Goal: Navigation & Orientation: Find specific page/section

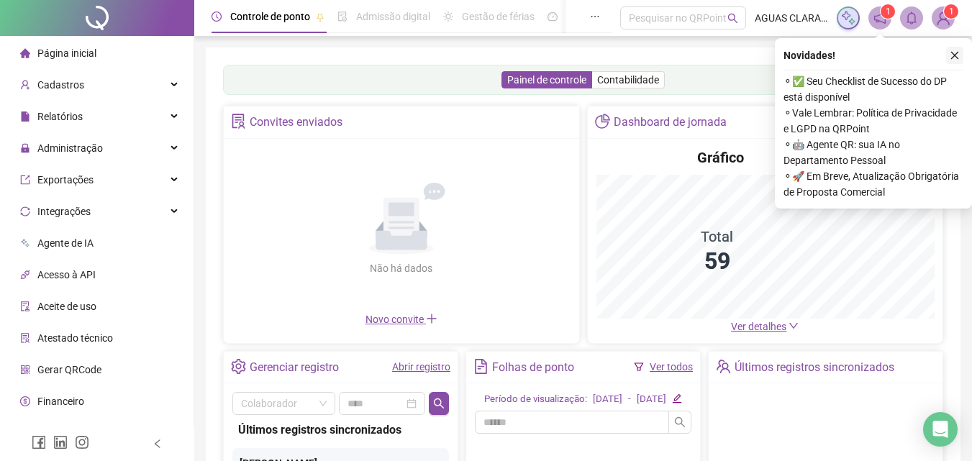
click at [952, 58] on icon "close" at bounding box center [956, 56] width 8 height 8
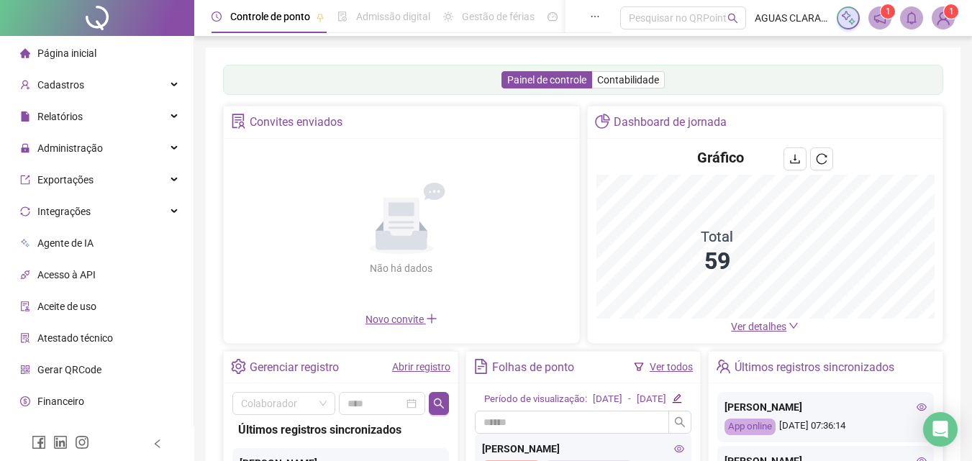
click at [770, 331] on span "Ver detalhes" at bounding box center [758, 327] width 55 height 12
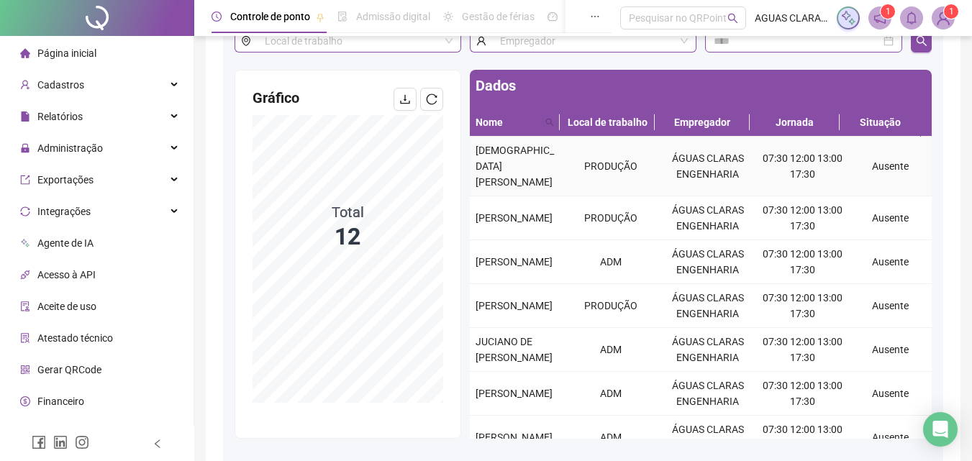
scroll to position [42, 0]
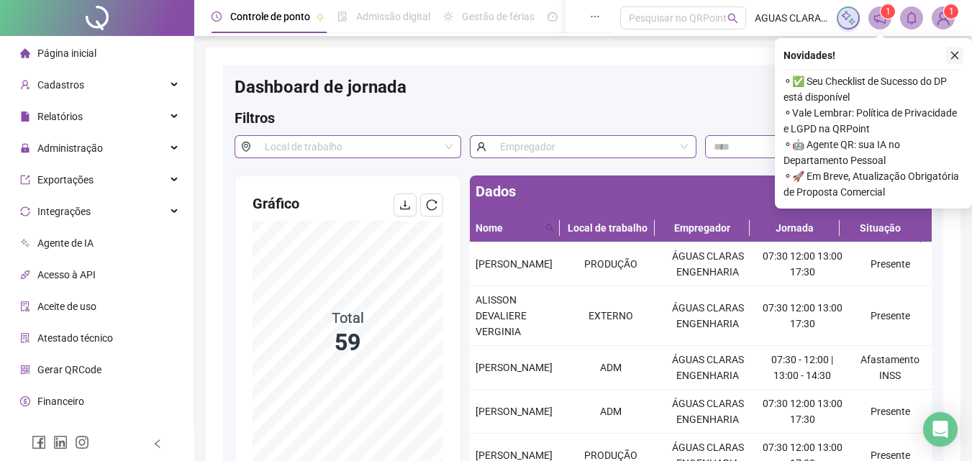
click at [957, 53] on icon "close" at bounding box center [955, 55] width 10 height 10
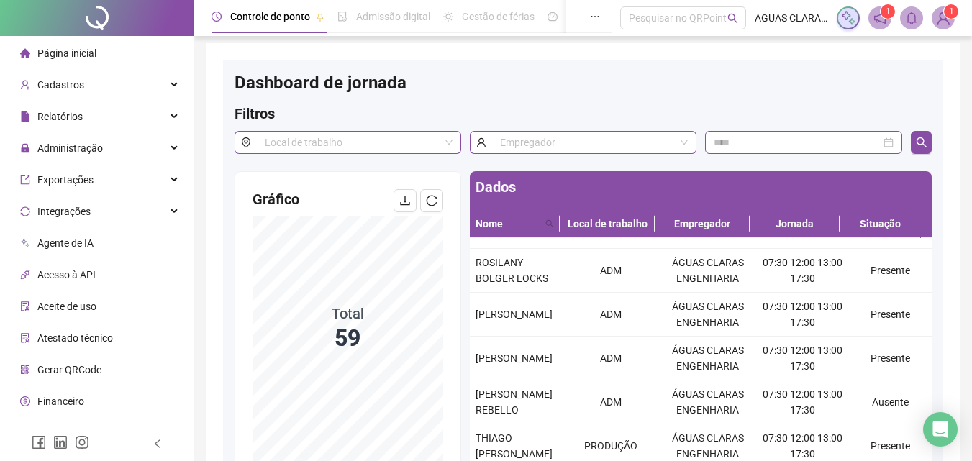
scroll to position [2303, 0]
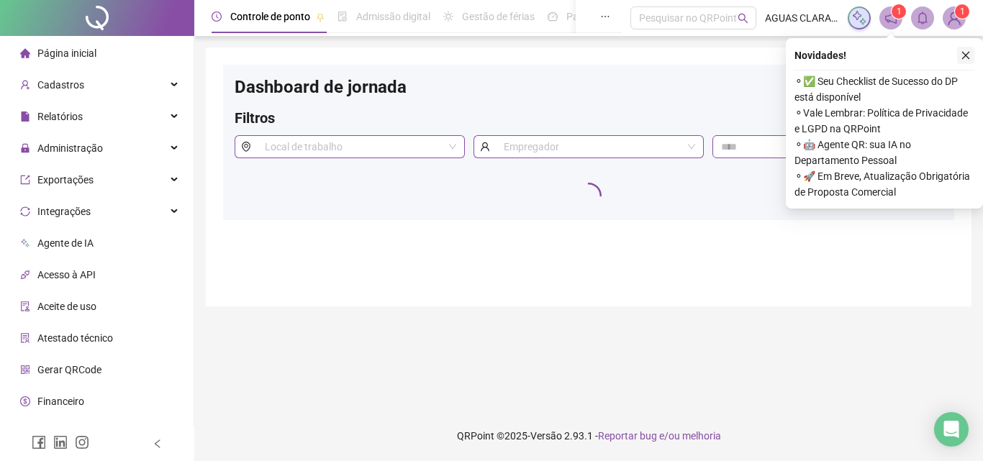
click at [967, 55] on icon "close" at bounding box center [966, 56] width 8 height 8
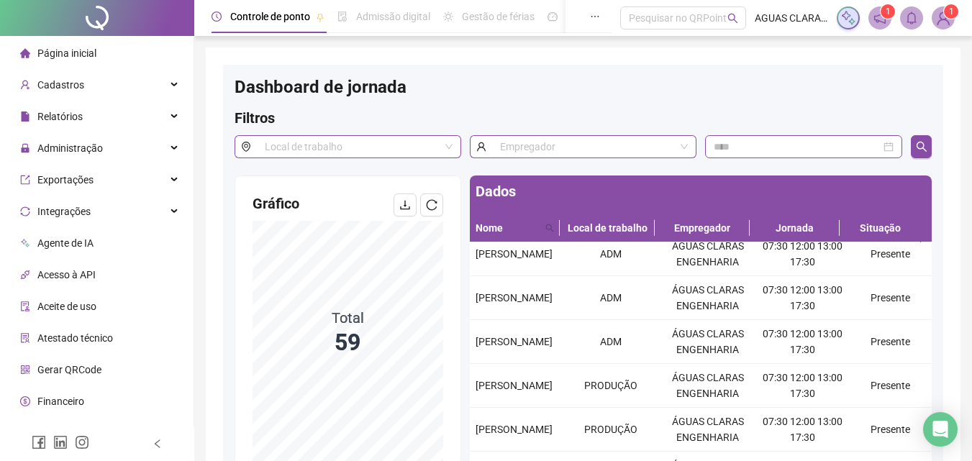
scroll to position [1080, 0]
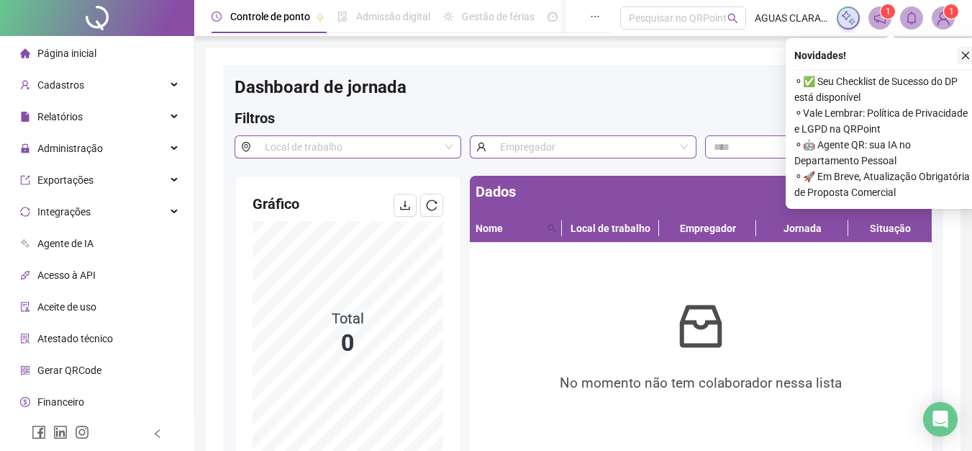
click at [971, 55] on button "button" at bounding box center [965, 55] width 17 height 17
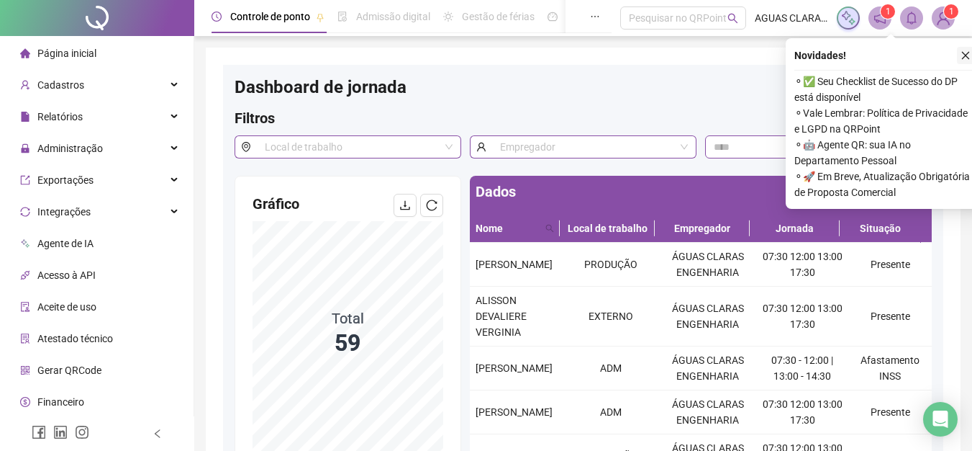
click at [972, 55] on button "button" at bounding box center [965, 55] width 17 height 17
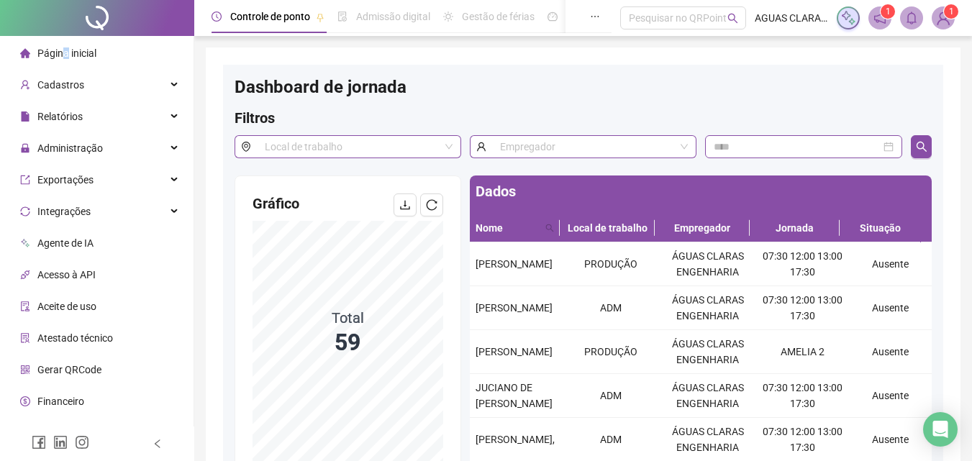
click at [67, 58] on span "Página inicial" at bounding box center [66, 54] width 59 height 12
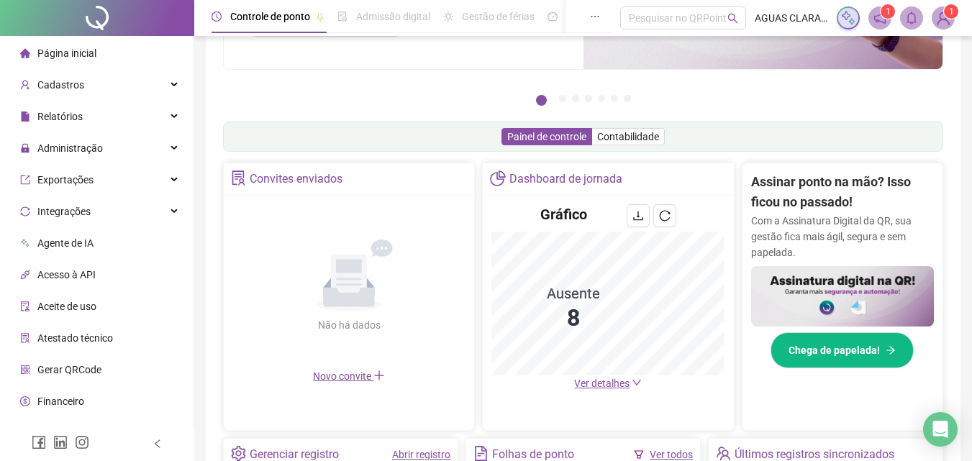
scroll to position [288, 0]
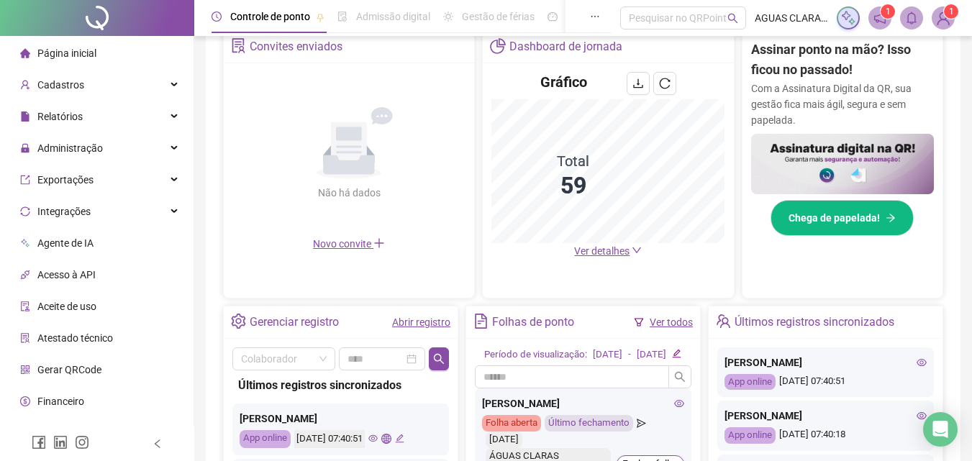
click at [610, 252] on span "Ver detalhes" at bounding box center [601, 251] width 55 height 12
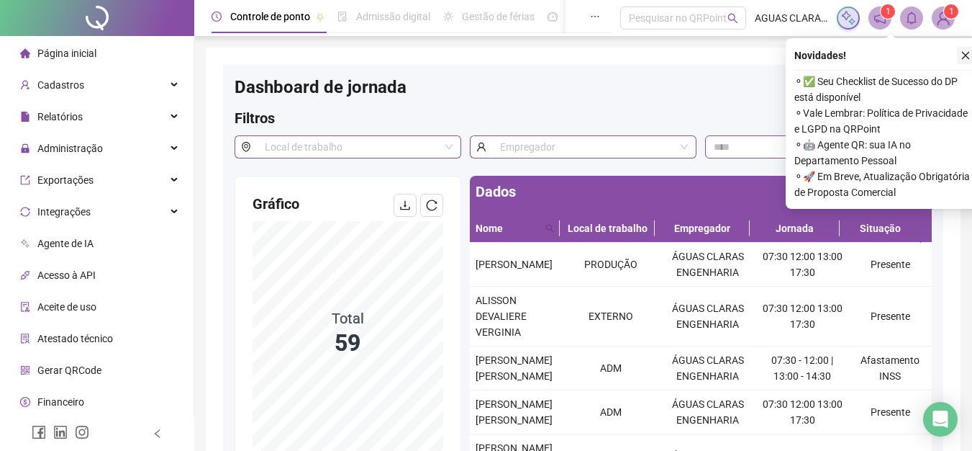
click at [966, 50] on button "button" at bounding box center [965, 55] width 17 height 17
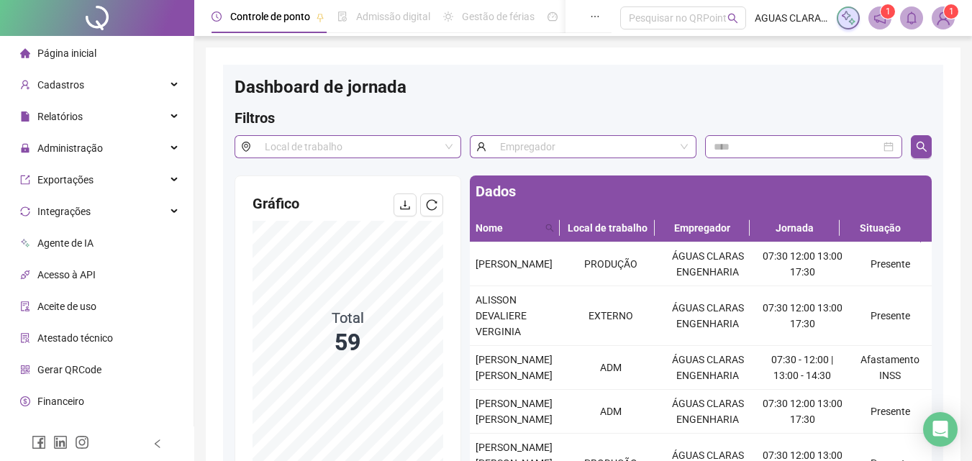
click at [81, 50] on span "Página inicial" at bounding box center [66, 54] width 59 height 12
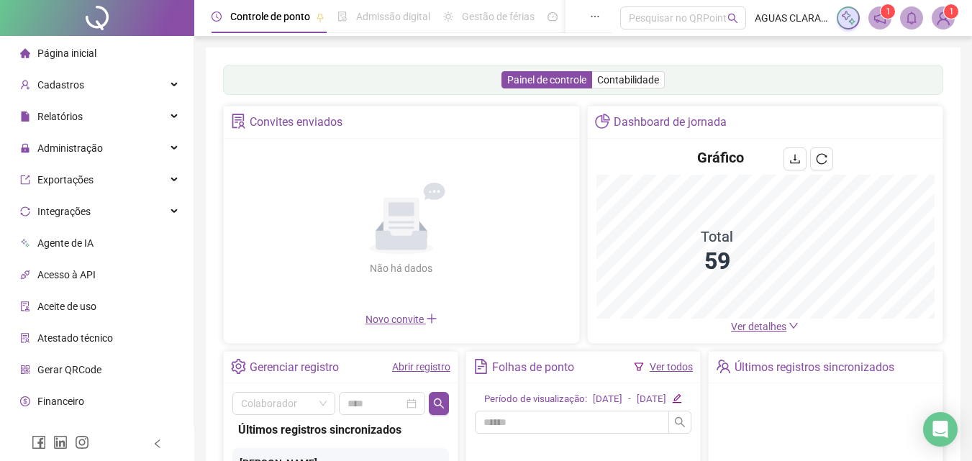
click at [768, 330] on span "Ver detalhes" at bounding box center [758, 327] width 55 height 12
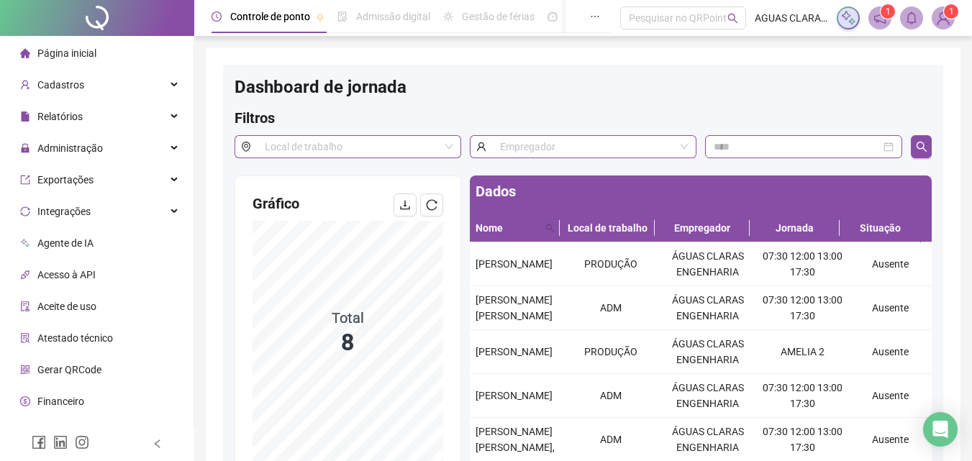
click at [66, 55] on span "Página inicial" at bounding box center [66, 54] width 59 height 12
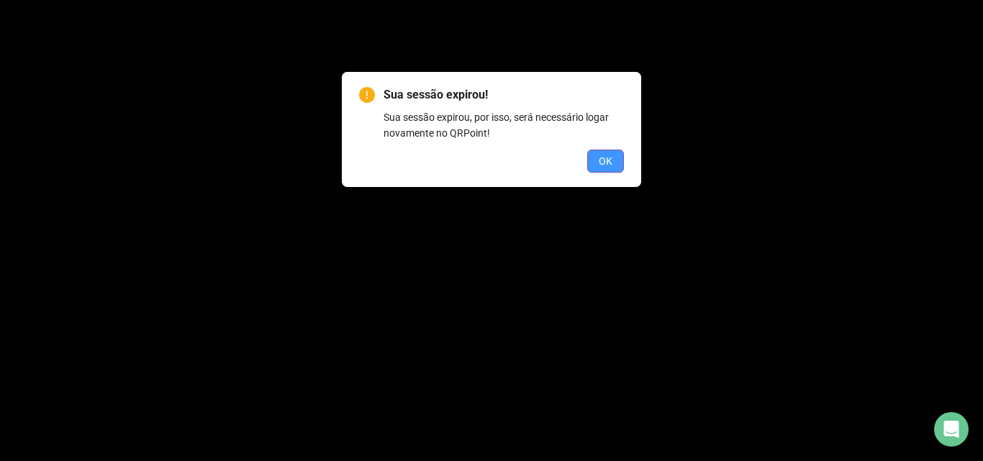
click at [607, 155] on span "OK" at bounding box center [606, 161] width 14 height 16
click at [537, 276] on div "Sua sessão expirou! Sua sessão expirou, por isso, será necessário logar novamen…" at bounding box center [491, 230] width 983 height 461
